Goal: Book appointment/travel/reservation

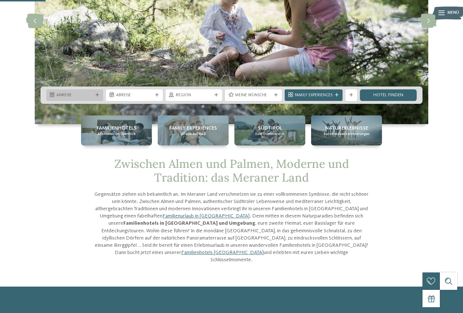
scroll to position [111, 0]
click at [71, 97] on span "Anreise" at bounding box center [74, 96] width 37 height 6
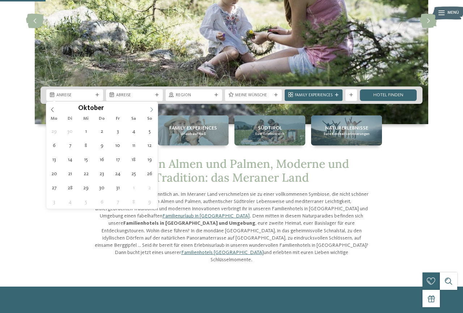
click at [152, 108] on icon at bounding box center [151, 109] width 5 height 5
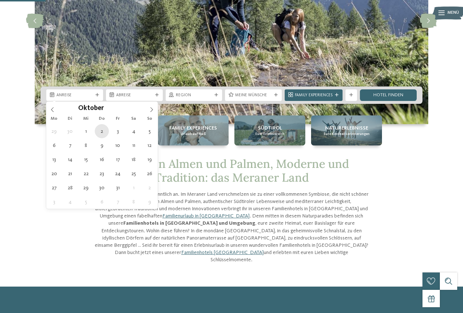
type div "02.10.2025"
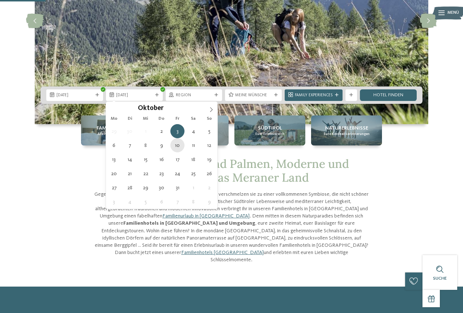
type div "10.10.2025"
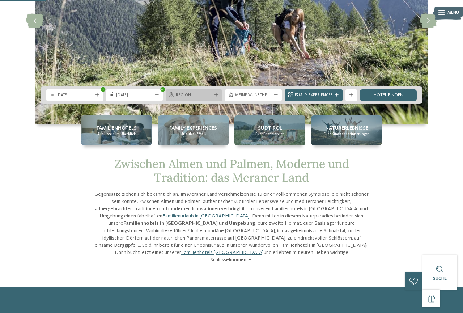
click at [210, 91] on div "Region" at bounding box center [194, 95] width 57 height 12
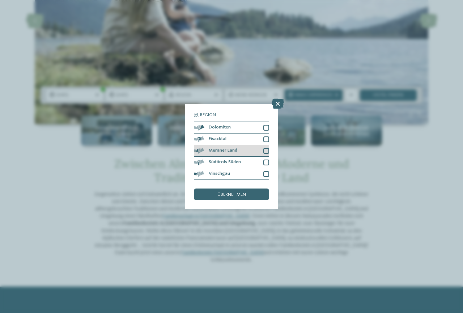
click at [268, 150] on div at bounding box center [266, 151] width 6 height 6
click at [247, 191] on div "übernehmen" at bounding box center [231, 194] width 75 height 12
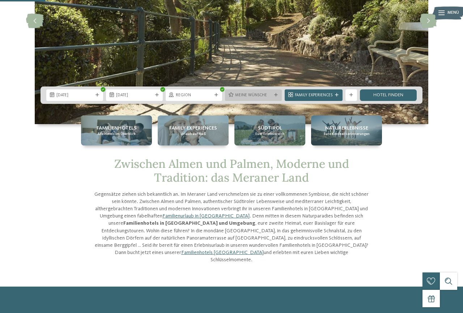
click at [259, 93] on span "Meine Wünsche" at bounding box center [253, 96] width 37 height 6
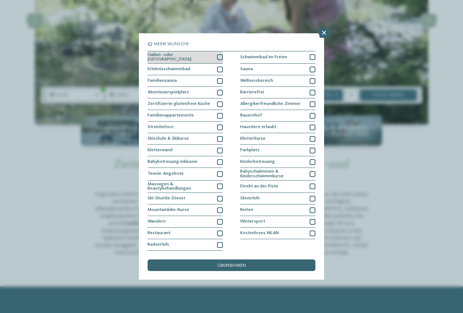
click at [218, 57] on div at bounding box center [220, 57] width 6 height 6
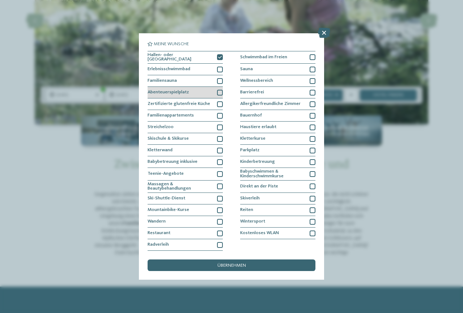
click at [222, 93] on div at bounding box center [220, 93] width 6 height 6
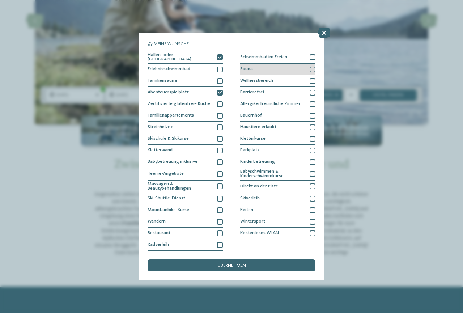
click at [311, 70] on div at bounding box center [313, 70] width 6 height 6
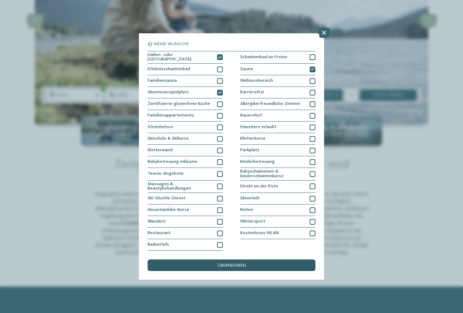
click at [230, 263] on span "übernehmen" at bounding box center [231, 265] width 29 height 5
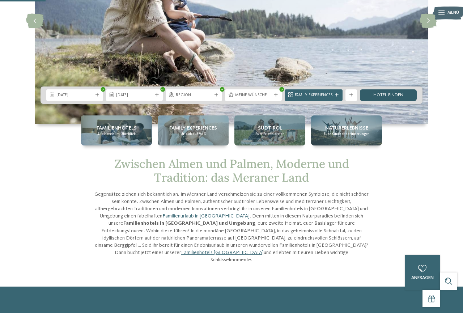
click at [381, 89] on link "Hotel finden" at bounding box center [388, 95] width 57 height 12
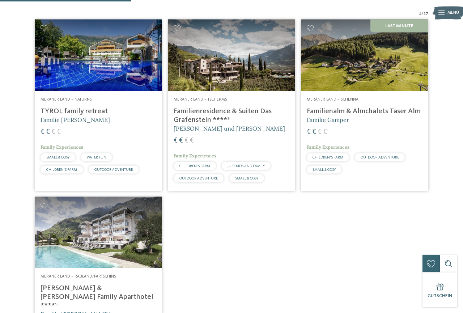
scroll to position [142, 0]
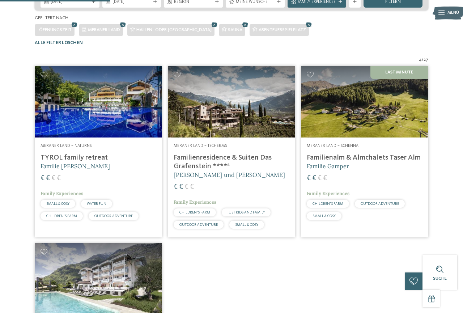
click at [382, 162] on h4 "Familienalm & Almchalets Taser Alm" at bounding box center [365, 157] width 116 height 9
click at [218, 171] on h4 "Familienresidence & Suiten Das Grafenstein ****ˢ" at bounding box center [232, 161] width 116 height 17
click at [68, 162] on h4 "TYROL family retreat" at bounding box center [99, 157] width 116 height 9
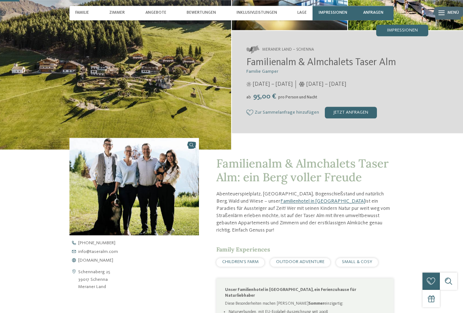
scroll to position [111, 0]
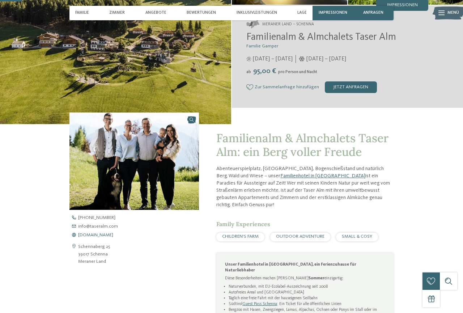
click at [106, 233] on span "www.taseralm.com" at bounding box center [95, 235] width 35 height 5
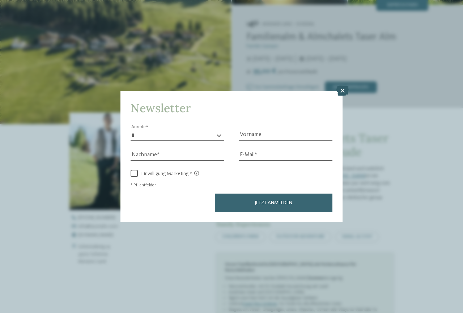
click at [341, 91] on icon at bounding box center [342, 91] width 12 height 10
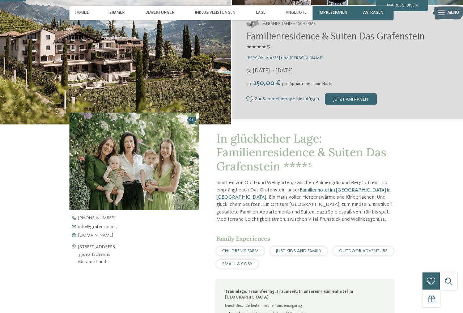
scroll to position [111, 0]
click at [95, 236] on span "www.grafenstein.it" at bounding box center [95, 235] width 35 height 5
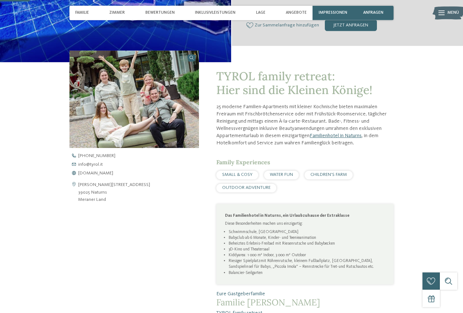
scroll to position [184, 0]
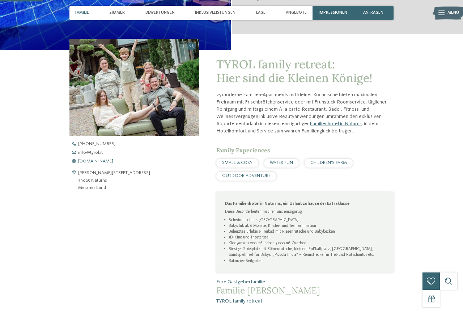
click at [88, 160] on span "[DOMAIN_NAME]" at bounding box center [95, 161] width 35 height 5
